Goal: Navigation & Orientation: Find specific page/section

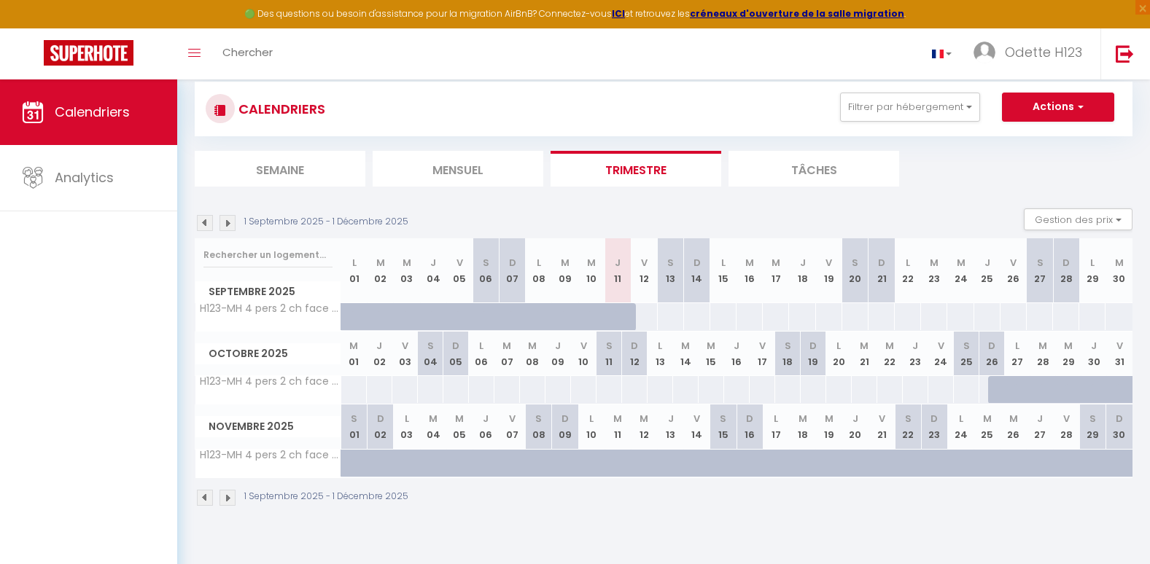
scroll to position [78, 0]
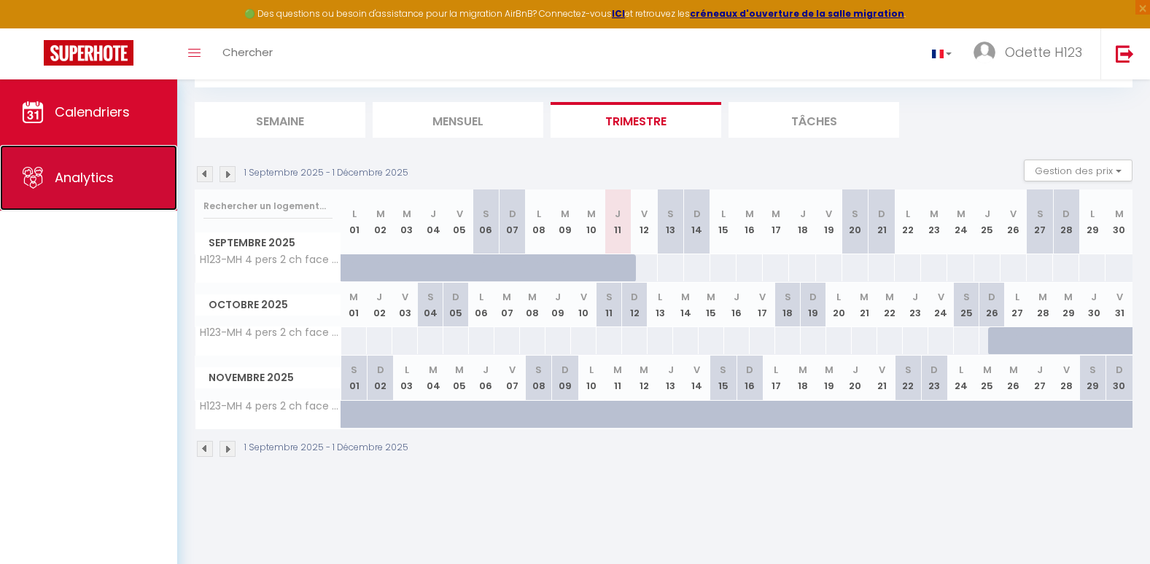
click at [90, 168] on span "Analytics" at bounding box center [84, 177] width 59 height 18
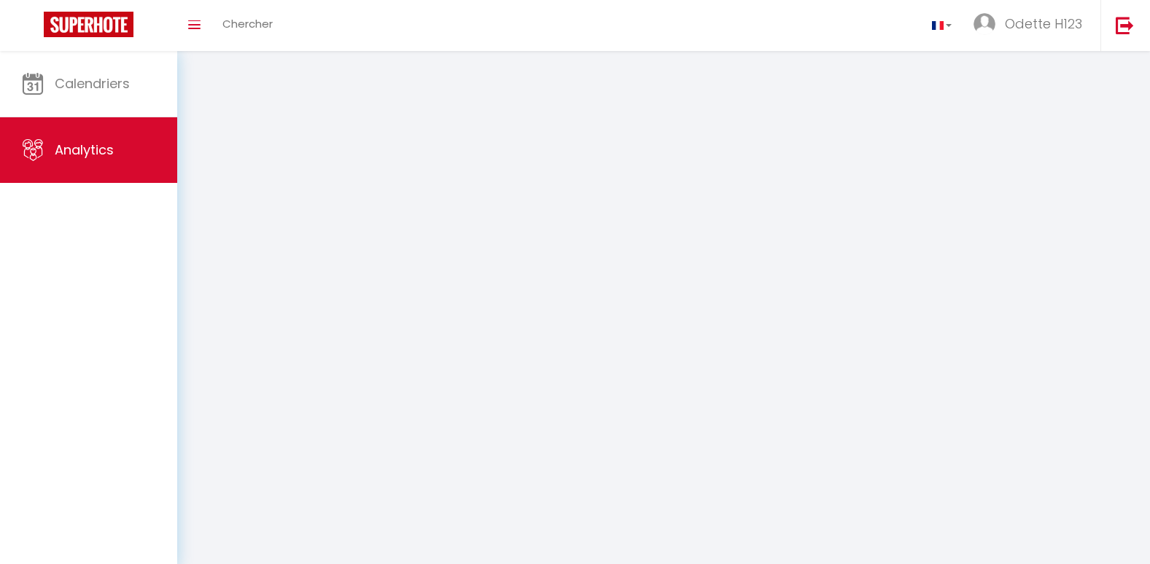
select select "2025"
select select "9"
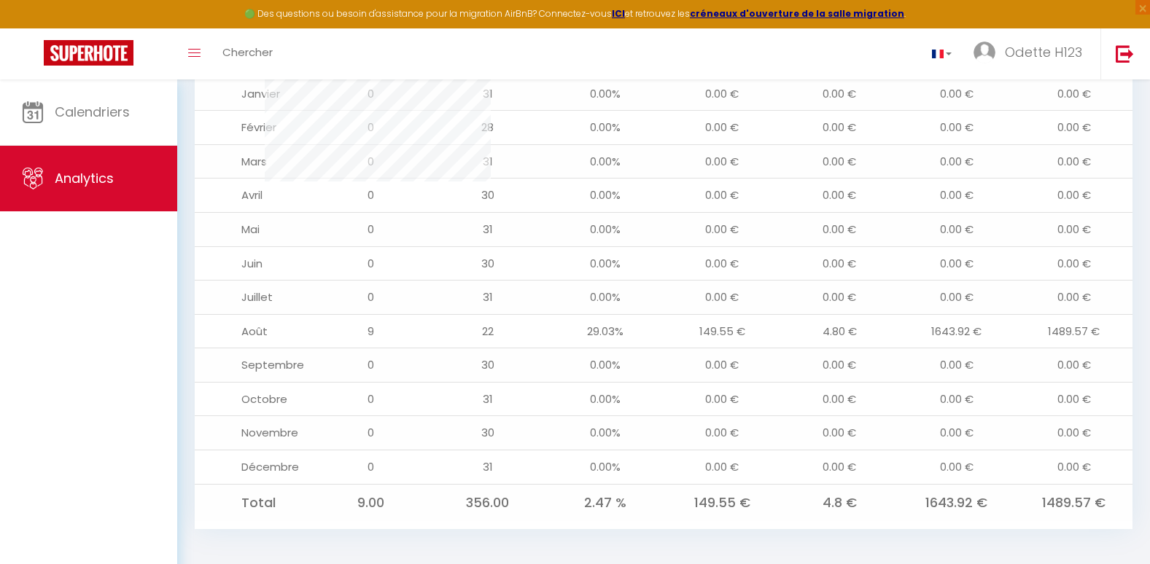
scroll to position [1593, 0]
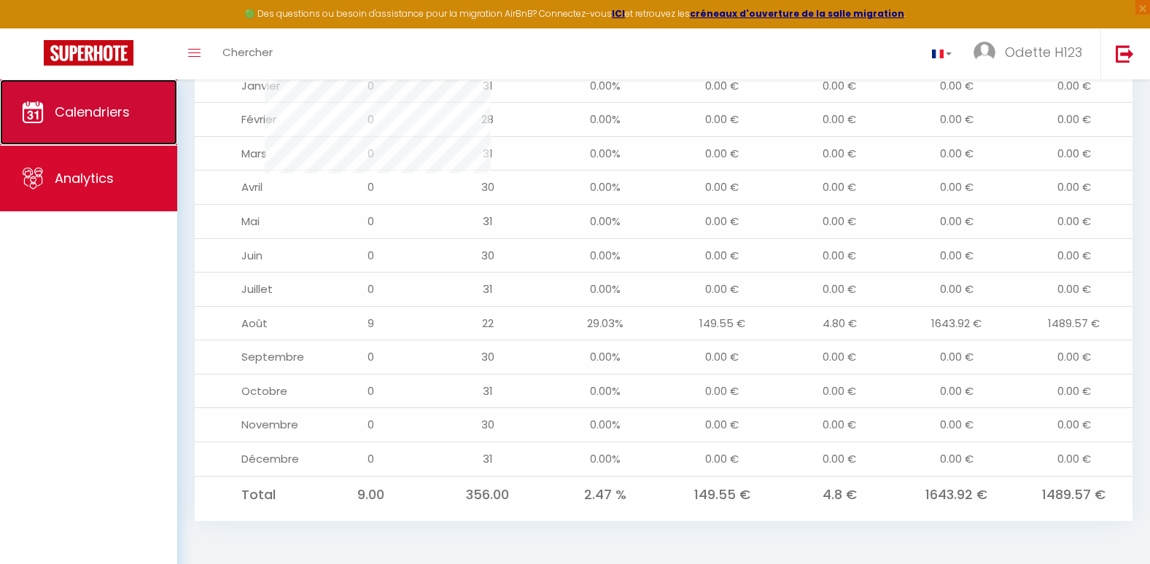
click at [82, 106] on span "Calendriers" at bounding box center [92, 112] width 75 height 18
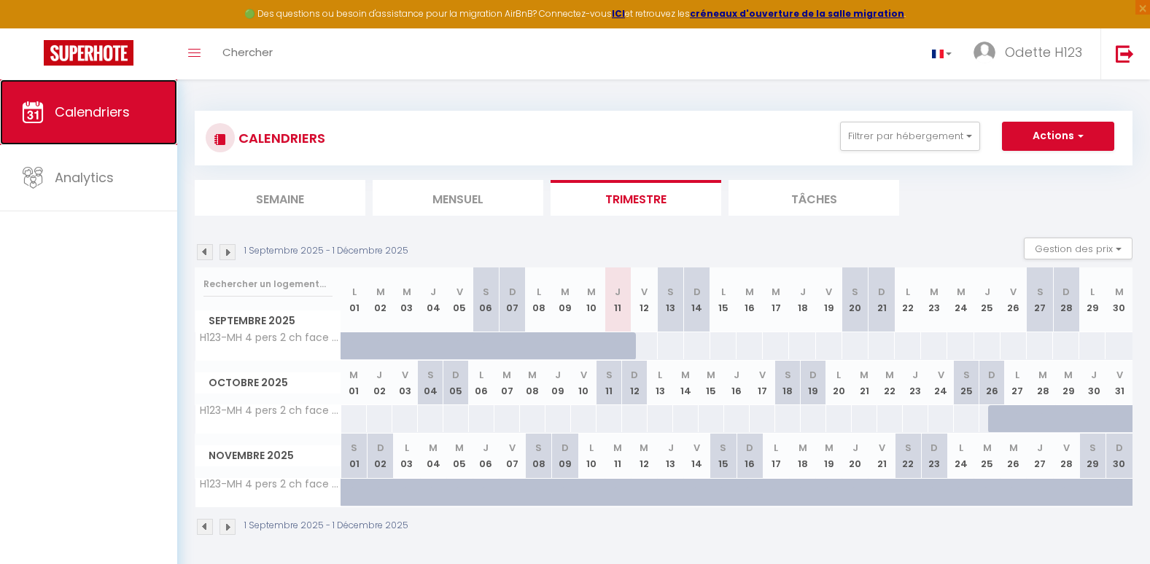
click at [32, 113] on icon at bounding box center [33, 112] width 22 height 22
click at [26, 109] on icon at bounding box center [33, 112] width 22 height 22
click at [110, 112] on span "Calendriers" at bounding box center [92, 112] width 75 height 18
